Goal: Information Seeking & Learning: Learn about a topic

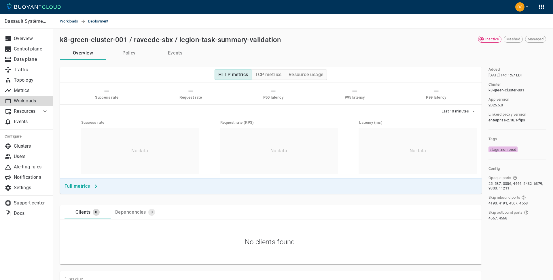
click at [97, 22] on span "Deployment" at bounding box center [101, 21] width 27 height 15
click at [73, 20] on span "Workloads" at bounding box center [70, 21] width 21 height 15
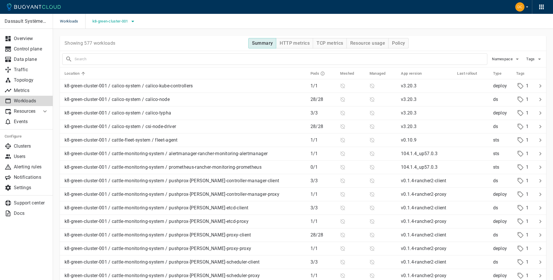
click at [129, 18] on button "k8-green-cluster-001" at bounding box center [115, 21] width 44 height 9
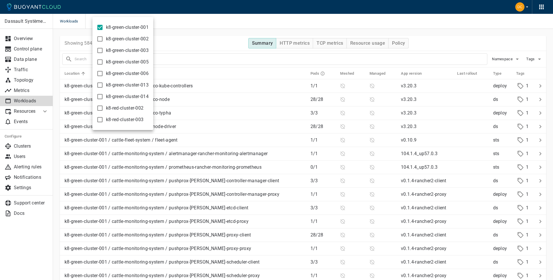
click at [128, 95] on span "k8-green-cluster-014" at bounding box center [127, 97] width 43 height 6
click at [103, 95] on input "k8-green-cluster-014" at bounding box center [100, 96] width 7 height 7
checkbox input "true"
click at [211, 28] on div at bounding box center [276, 140] width 553 height 280
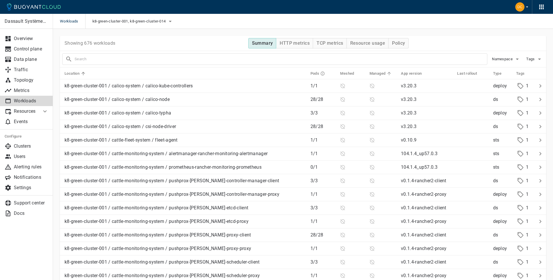
click at [375, 73] on h5 "Managed" at bounding box center [378, 73] width 16 height 5
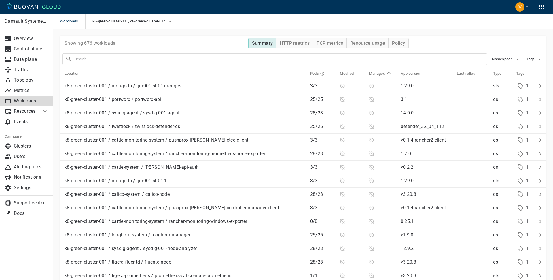
click at [372, 73] on h5 "Managed" at bounding box center [377, 73] width 16 height 5
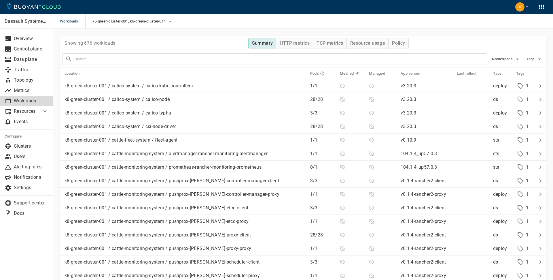
click at [344, 73] on h5 "Meshed" at bounding box center [347, 73] width 14 height 5
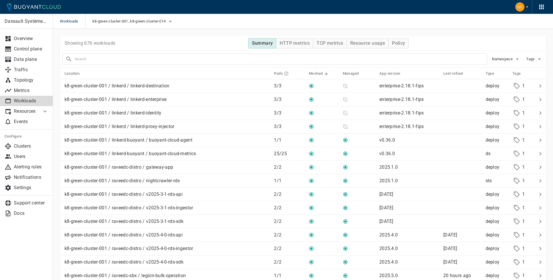
click at [187, 59] on input "text" at bounding box center [281, 59] width 413 height 8
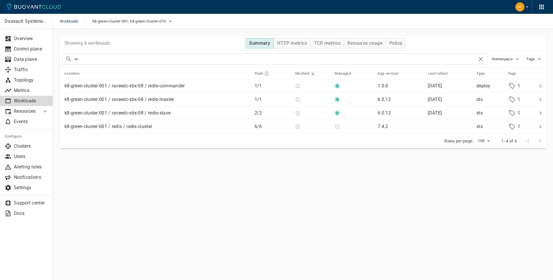
type input "r"
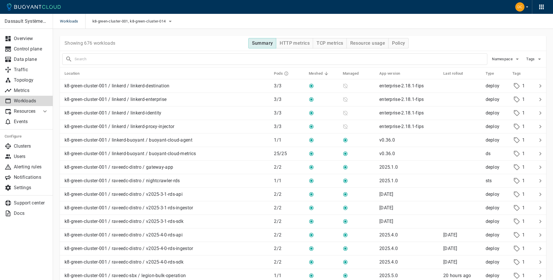
click at [128, 58] on input "text" at bounding box center [281, 59] width 413 height 8
click at [138, 58] on input "text" at bounding box center [281, 59] width 413 height 8
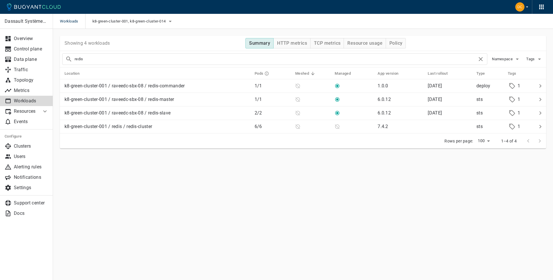
type input "redis"
click at [166, 61] on input "redis" at bounding box center [276, 59] width 403 height 8
click at [121, 21] on span "k8-green-cluster-001, k8-green-cluster-014" at bounding box center [130, 21] width 75 height 5
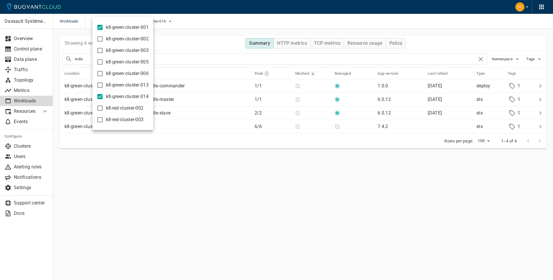
click at [118, 27] on span "k8-green-cluster-001" at bounding box center [127, 27] width 43 height 6
click at [103, 27] on input "k8-green-cluster-001" at bounding box center [100, 27] width 7 height 7
checkbox input "false"
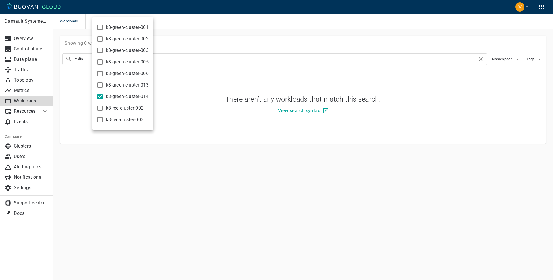
click at [196, 56] on div at bounding box center [276, 140] width 553 height 280
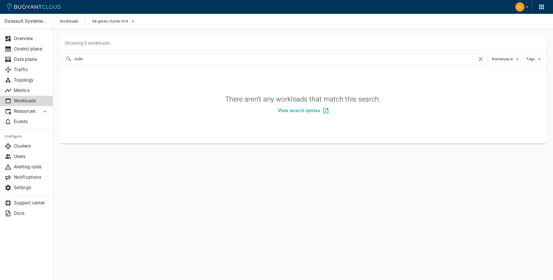
click at [111, 60] on input "redis" at bounding box center [276, 59] width 403 height 8
click at [178, 61] on input "text" at bounding box center [281, 59] width 413 height 8
click at [125, 23] on span "k8-green-cluster-014" at bounding box center [111, 21] width 37 height 5
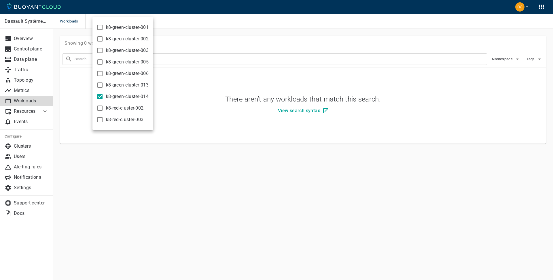
click at [118, 95] on span "k8-green-cluster-014" at bounding box center [127, 97] width 43 height 6
click at [103, 95] on input "k8-green-cluster-014" at bounding box center [100, 96] width 7 height 7
checkbox input "false"
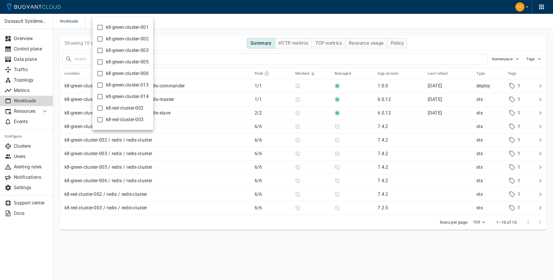
click at [114, 85] on span "k8-green-cluster-013" at bounding box center [127, 85] width 43 height 6
click at [103, 85] on input "k8-green-cluster-013" at bounding box center [100, 85] width 7 height 7
checkbox input "true"
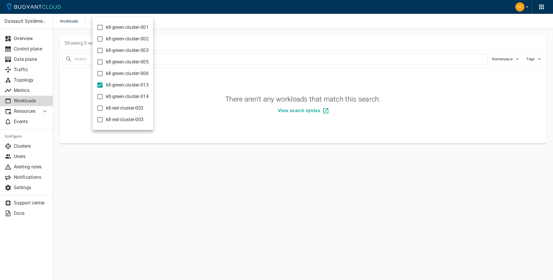
click at [192, 38] on div at bounding box center [276, 140] width 553 height 280
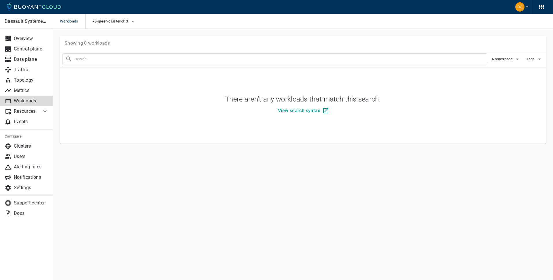
click at [186, 55] on input "text" at bounding box center [281, 59] width 413 height 8
click at [127, 60] on input "text" at bounding box center [281, 59] width 413 height 8
click at [131, 20] on icon "button" at bounding box center [132, 21] width 7 height 7
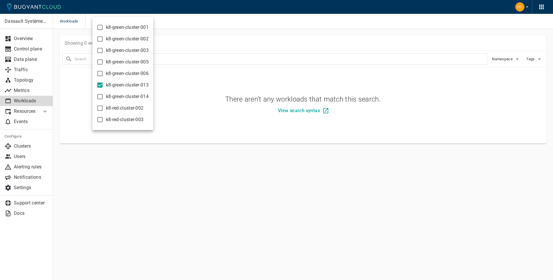
click at [191, 71] on div at bounding box center [276, 140] width 553 height 280
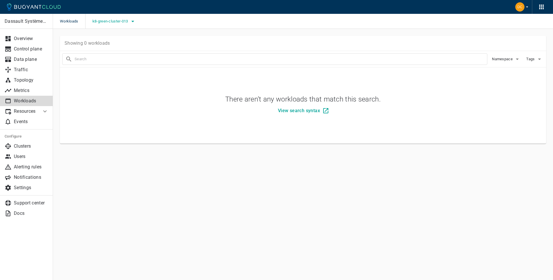
click at [128, 20] on span "k8-green-cluster-013" at bounding box center [111, 21] width 37 height 5
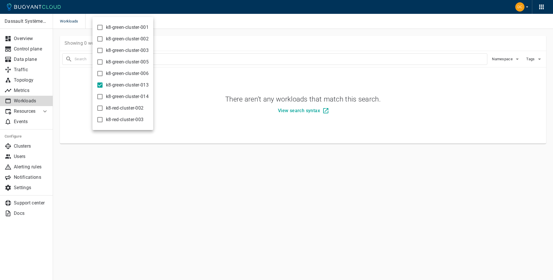
click at [113, 85] on span "k8-green-cluster-013" at bounding box center [127, 85] width 43 height 6
click at [103, 85] on input "k8-green-cluster-013" at bounding box center [100, 85] width 7 height 7
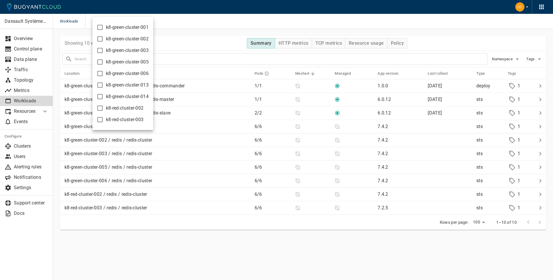
click at [113, 85] on span "k8-green-cluster-013" at bounding box center [127, 85] width 43 height 6
click at [103, 85] on input "k8-green-cluster-013" at bounding box center [100, 85] width 7 height 7
checkbox input "true"
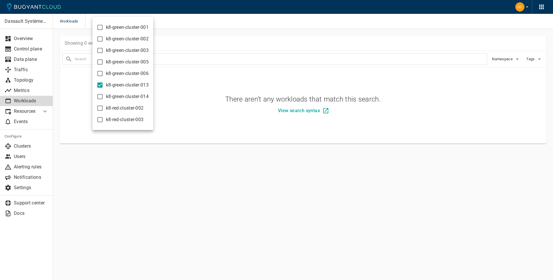
click at [202, 80] on div at bounding box center [276, 140] width 553 height 280
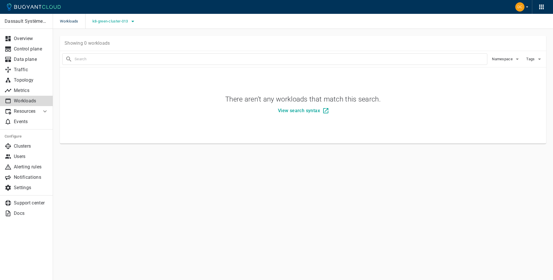
click at [124, 21] on span "k8-green-cluster-013" at bounding box center [111, 21] width 37 height 5
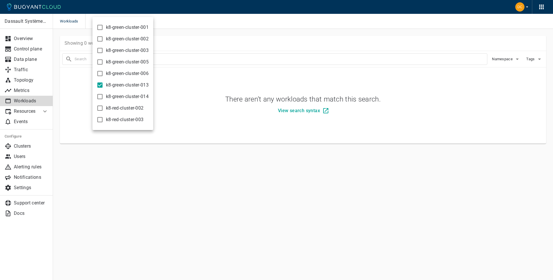
click at [118, 84] on span "k8-green-cluster-013" at bounding box center [127, 85] width 43 height 6
click at [103, 84] on input "k8-green-cluster-013" at bounding box center [100, 85] width 7 height 7
checkbox input "false"
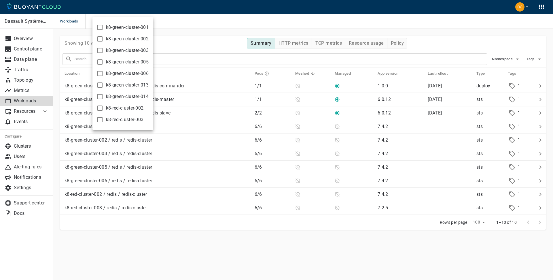
click at [116, 98] on span "k8-green-cluster-014" at bounding box center [127, 97] width 43 height 6
click at [103, 98] on input "k8-green-cluster-014" at bounding box center [100, 96] width 7 height 7
checkbox input "true"
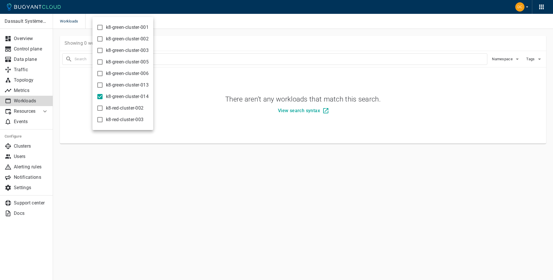
click at [169, 48] on div at bounding box center [276, 140] width 553 height 280
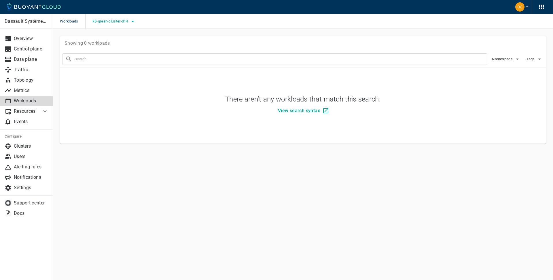
click at [127, 17] on button "k8-green-cluster-014" at bounding box center [115, 21] width 44 height 9
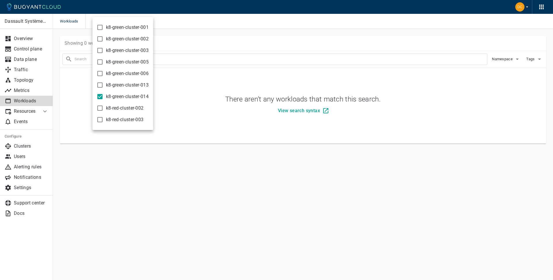
click at [125, 98] on span "k8-green-cluster-014" at bounding box center [127, 97] width 43 height 6
click at [103, 98] on input "k8-green-cluster-014" at bounding box center [100, 96] width 7 height 7
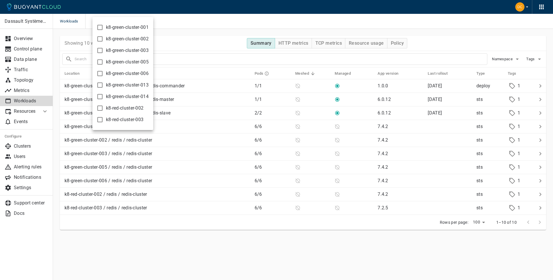
click at [144, 94] on span "k8-green-cluster-014" at bounding box center [127, 97] width 43 height 6
click at [103, 94] on input "k8-green-cluster-014" at bounding box center [100, 96] width 7 height 7
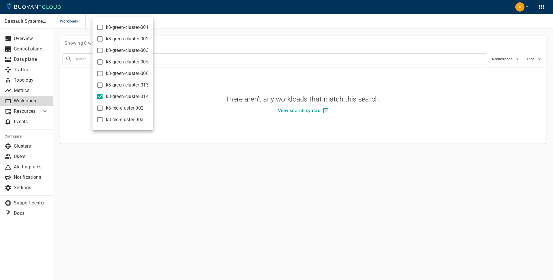
click at [138, 94] on label "k8-green-cluster-014" at bounding box center [121, 97] width 55 height 12
click at [103, 94] on input "k8-green-cluster-014" at bounding box center [100, 96] width 7 height 7
checkbox input "false"
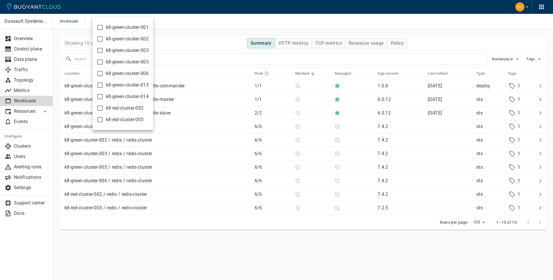
click at [137, 26] on span "k8-green-cluster-001" at bounding box center [127, 27] width 43 height 6
click at [103, 26] on input "k8-green-cluster-001" at bounding box center [100, 27] width 7 height 7
checkbox input "true"
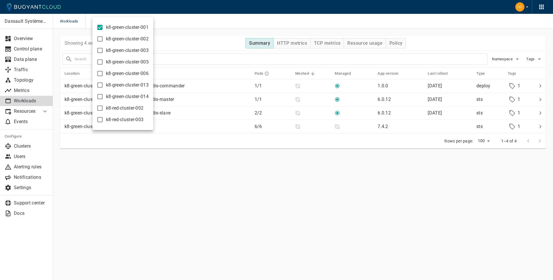
click at [201, 25] on div at bounding box center [276, 140] width 553 height 280
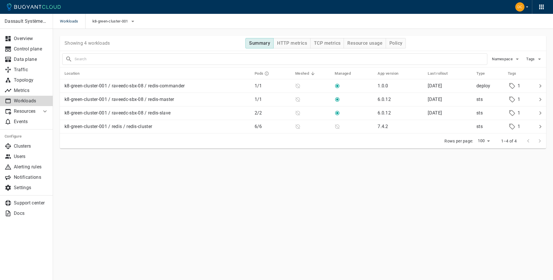
click at [174, 60] on input "text" at bounding box center [281, 59] width 413 height 8
type input "\"
click at [127, 22] on span "k8-green-cluster-001" at bounding box center [111, 21] width 37 height 5
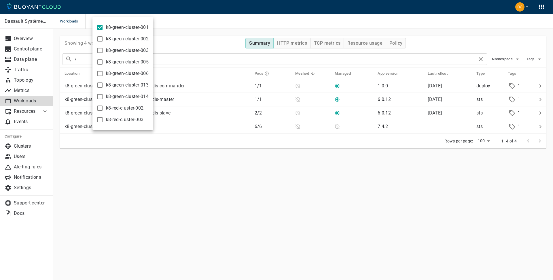
click at [125, 108] on span "k8-red-cluster-002" at bounding box center [124, 108] width 37 height 6
click at [103, 108] on input "k8-red-cluster-002" at bounding box center [100, 108] width 7 height 7
checkbox input "true"
click at [105, 25] on label "k8-green-cluster-001" at bounding box center [121, 28] width 55 height 12
click at [103, 25] on input "k8-green-cluster-001" at bounding box center [100, 27] width 7 height 7
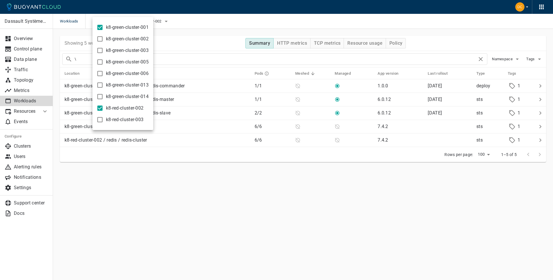
checkbox input "false"
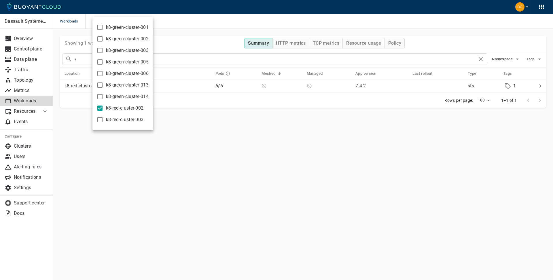
click at [266, 127] on div at bounding box center [276, 140] width 553 height 280
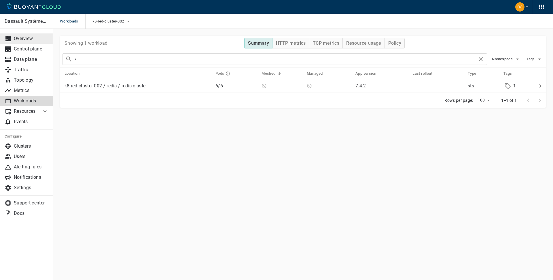
click at [26, 39] on p "Overview" at bounding box center [31, 39] width 35 height 6
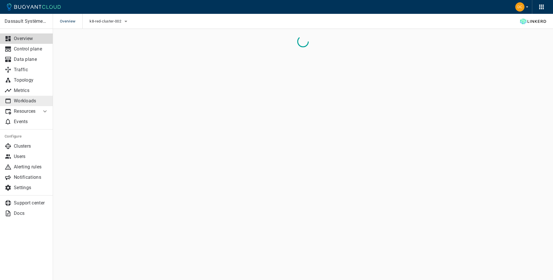
click at [29, 100] on p "Workloads" at bounding box center [31, 101] width 35 height 6
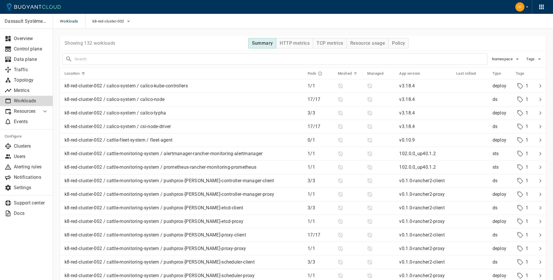
click at [342, 74] on h5 "Meshed" at bounding box center [345, 73] width 14 height 5
click at [339, 73] on h5 "Meshed" at bounding box center [345, 73] width 14 height 5
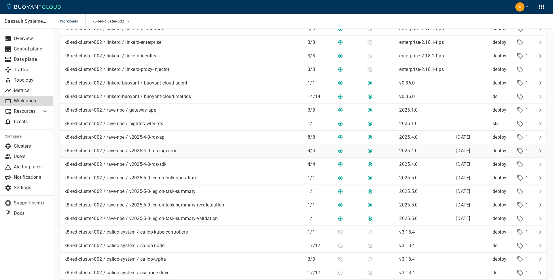
scroll to position [77, 0]
